Goal: Information Seeking & Learning: Find specific fact

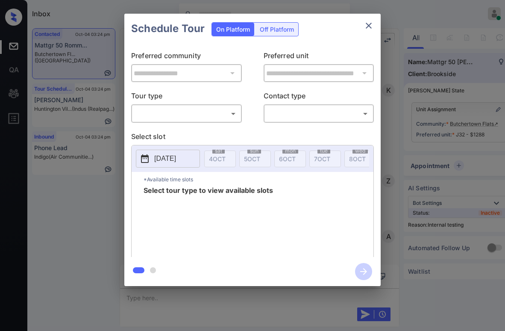
scroll to position [692, 0]
click at [156, 111] on body "Inbox [PERSON_NAME] Online Set yourself offline Set yourself on break Profile S…" at bounding box center [252, 165] width 505 height 331
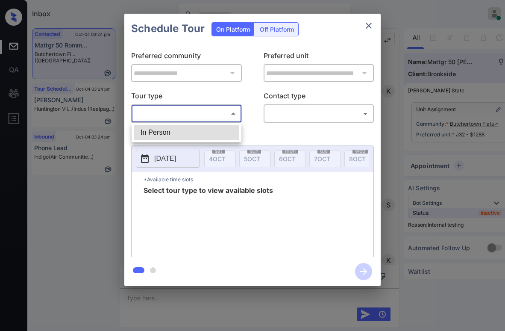
click at [281, 138] on div at bounding box center [252, 165] width 505 height 331
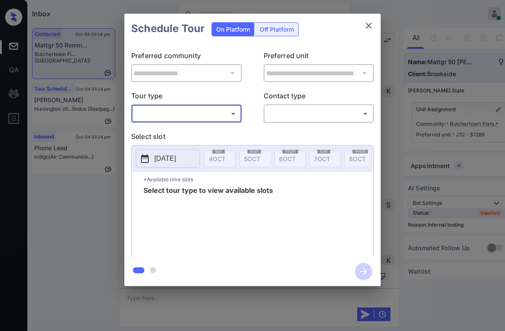
click at [366, 25] on icon "close" at bounding box center [369, 26] width 10 height 10
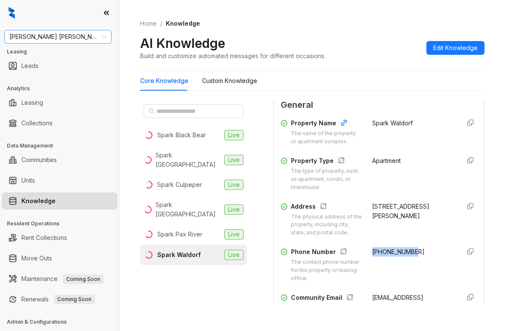
click at [78, 39] on span "Gates Hudson" at bounding box center [57, 36] width 97 height 13
type input "****"
click at [70, 51] on div "Brookside" at bounding box center [58, 53] width 94 height 9
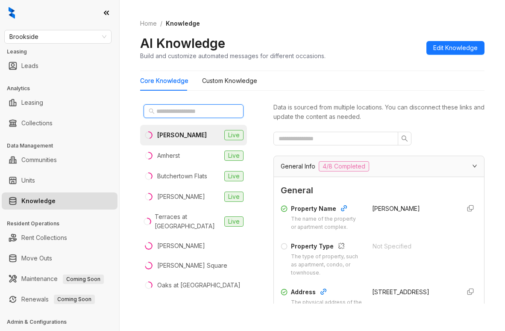
click at [193, 110] on input "text" at bounding box center [193, 110] width 75 height 9
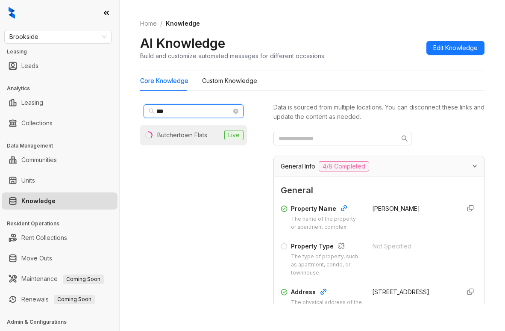
type input "***"
click at [189, 133] on div "Butchertown Flats" at bounding box center [182, 134] width 50 height 9
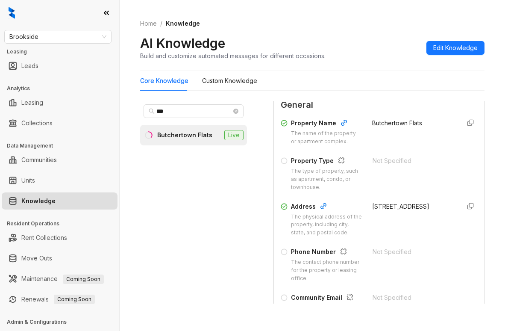
scroll to position [128, 0]
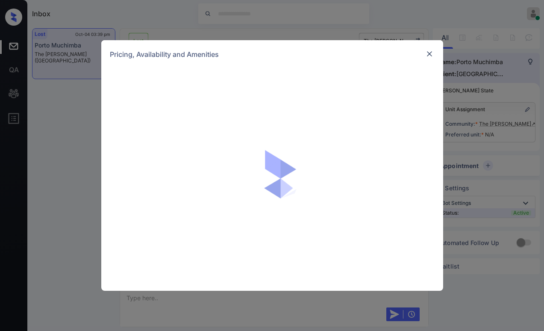
scroll to position [1797, 0]
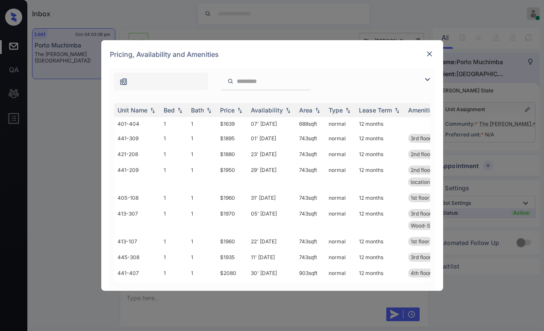
click at [424, 79] on img at bounding box center [427, 79] width 10 height 10
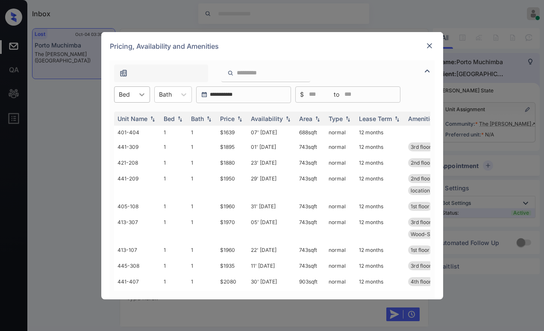
click at [141, 96] on icon at bounding box center [142, 94] width 9 height 9
click at [139, 116] on div "1" at bounding box center [132, 115] width 36 height 15
click at [270, 74] on input "search" at bounding box center [271, 72] width 70 height 7
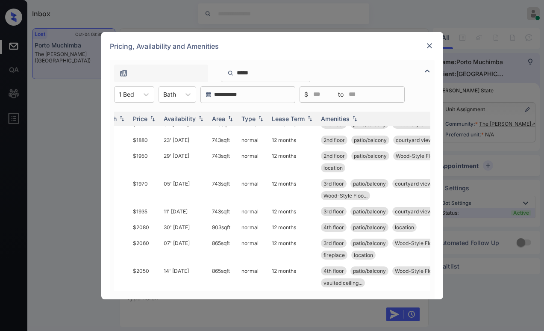
scroll to position [28, 0]
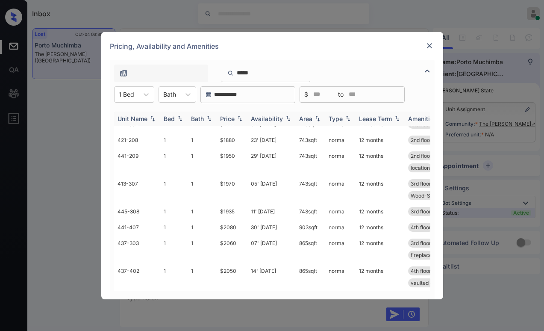
type input "*****"
click at [237, 117] on img at bounding box center [239, 118] width 9 height 6
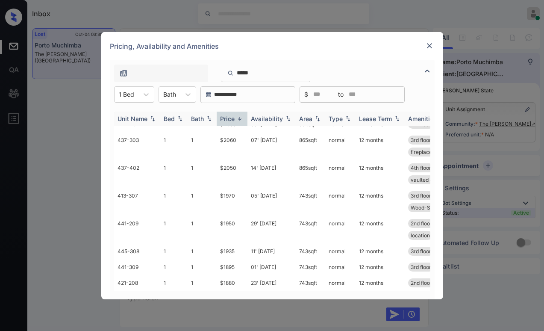
click at [237, 117] on img at bounding box center [239, 118] width 9 height 6
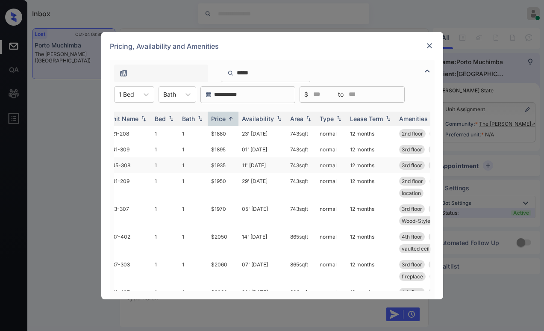
scroll to position [0, 9]
click at [225, 130] on td "$1880" at bounding box center [223, 134] width 31 height 16
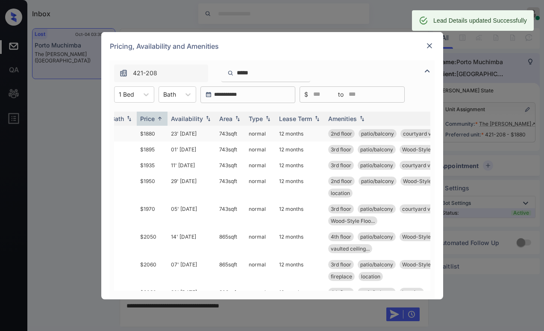
scroll to position [2040, 0]
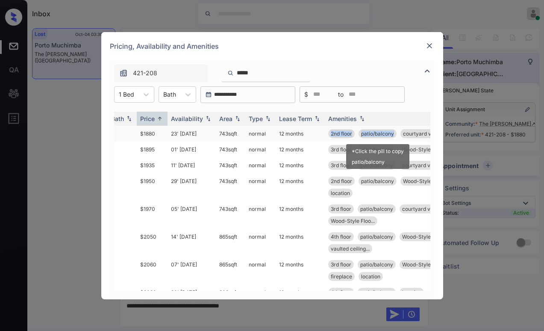
drag, startPoint x: 330, startPoint y: 130, endPoint x: 394, endPoint y: 133, distance: 64.6
click at [394, 133] on div "2nd floor patio/balcony courtyard view" at bounding box center [402, 133] width 149 height 9
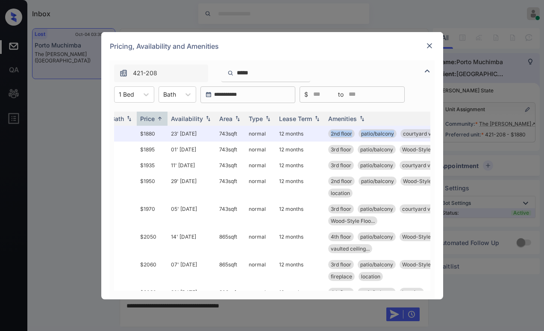
copy div "2nd floor patio/balcony"
click at [427, 45] on img at bounding box center [429, 45] width 9 height 9
